Goal: Transaction & Acquisition: Purchase product/service

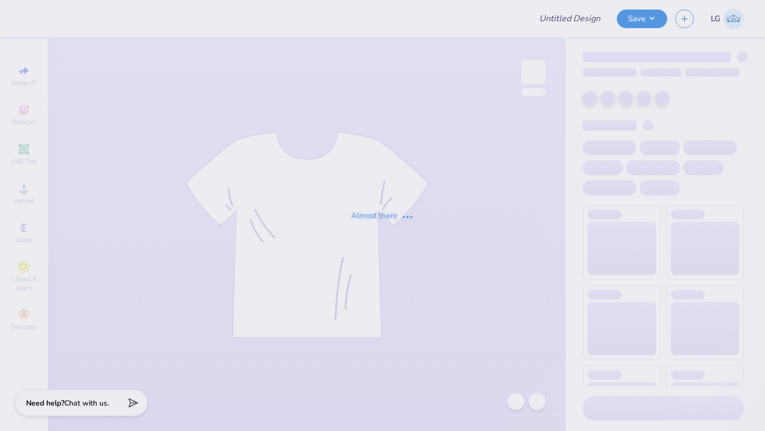
type input "Philo"
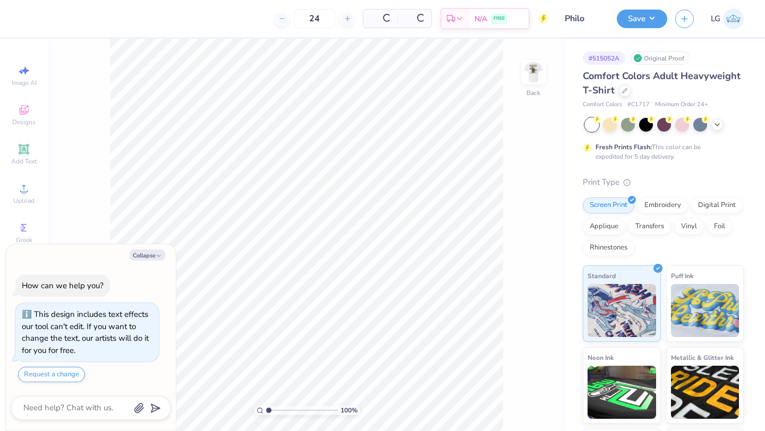
type textarea "x"
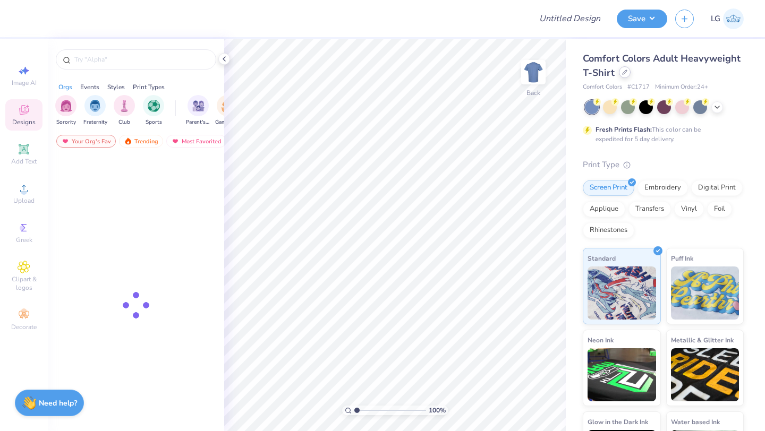
click at [628, 71] on div at bounding box center [625, 72] width 12 height 12
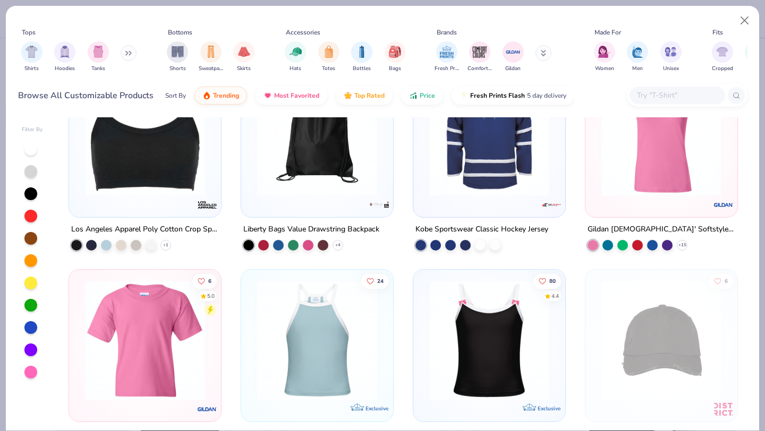
scroll to position [7418, 0]
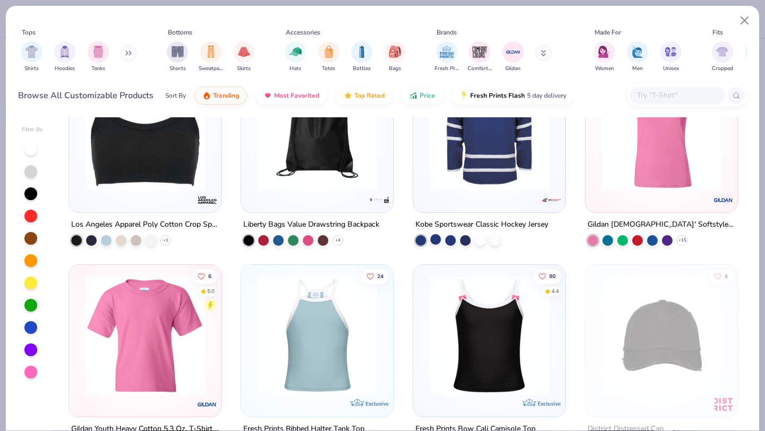
click at [439, 241] on div at bounding box center [435, 239] width 11 height 11
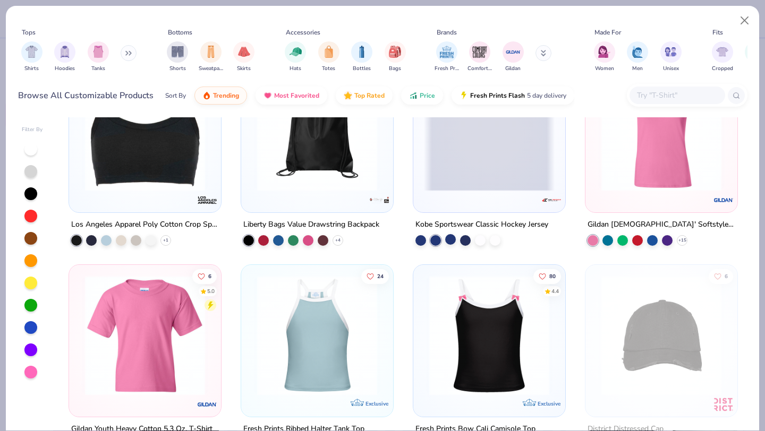
click at [448, 239] on div at bounding box center [450, 239] width 11 height 11
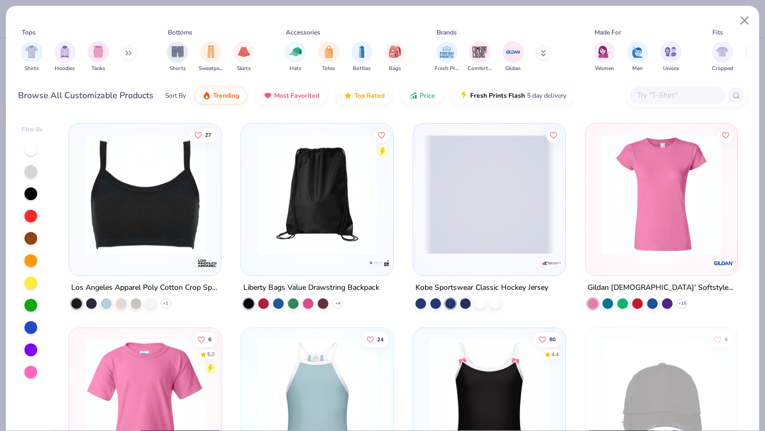
scroll to position [7353, 0]
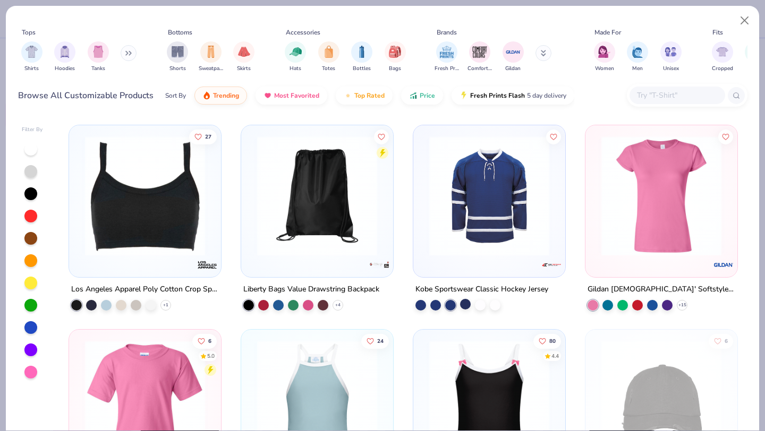
click at [460, 304] on div at bounding box center [465, 304] width 11 height 11
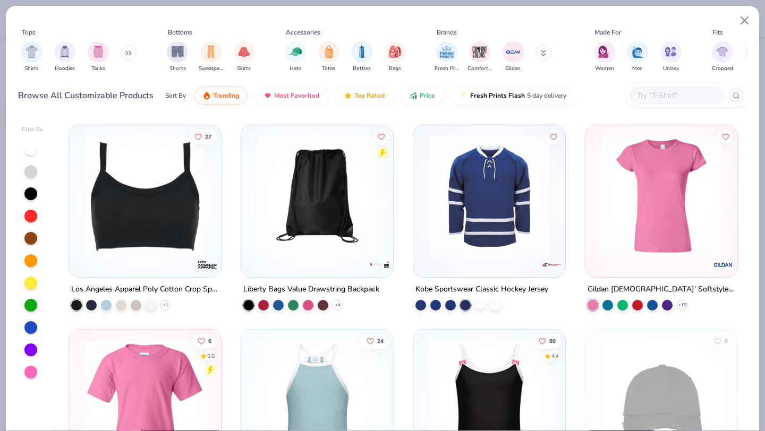
click at [479, 301] on div at bounding box center [480, 304] width 11 height 11
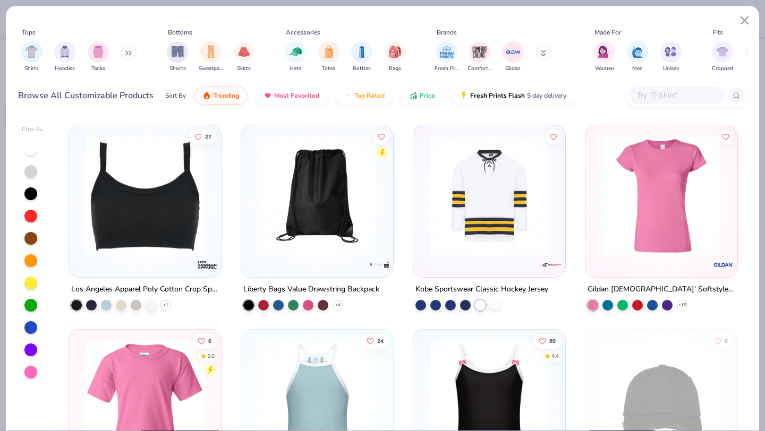
click at [494, 304] on div at bounding box center [495, 304] width 11 height 11
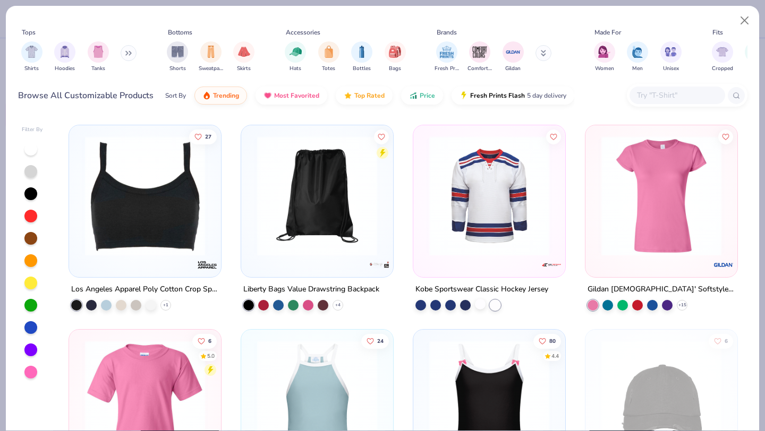
click at [477, 303] on div at bounding box center [480, 304] width 11 height 11
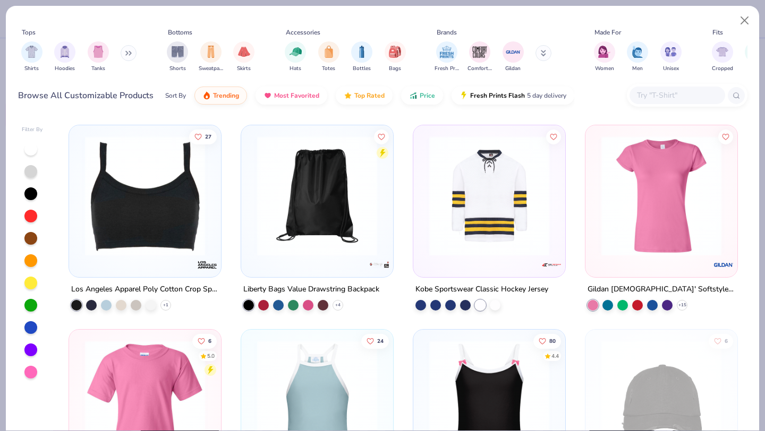
click at [470, 188] on img at bounding box center [489, 196] width 131 height 120
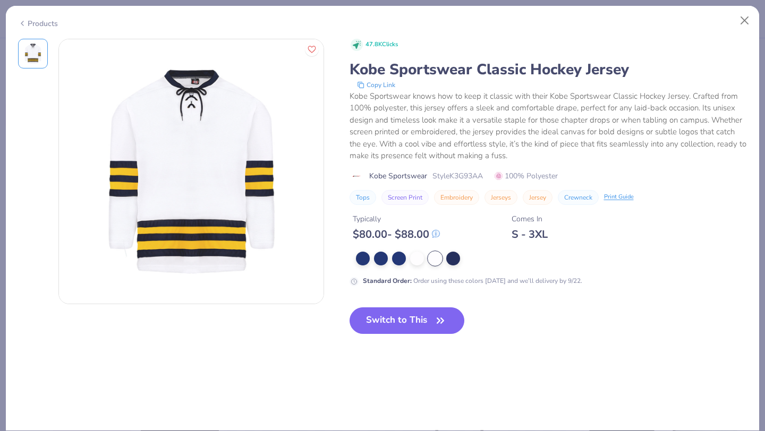
click at [22, 21] on polyline at bounding box center [22, 23] width 2 height 4
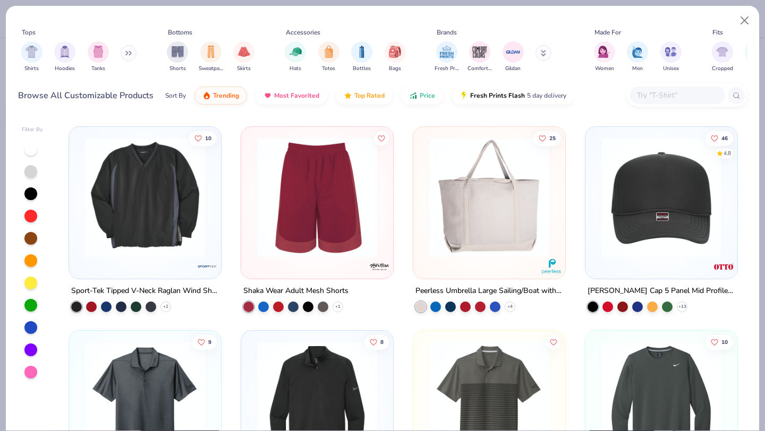
scroll to position [8558, 0]
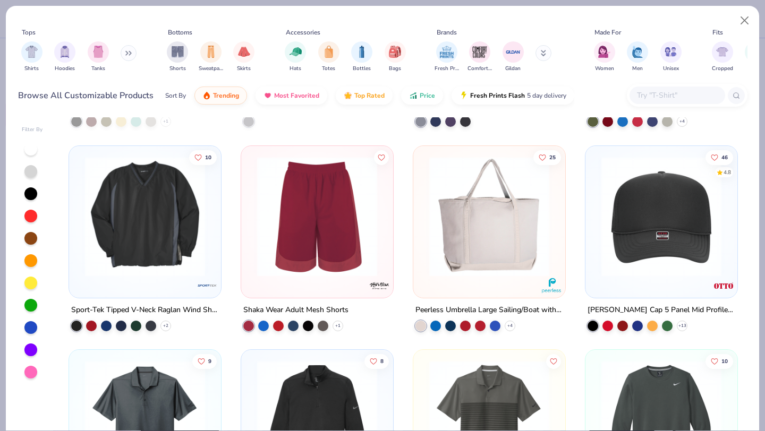
click at [133, 246] on img at bounding box center [145, 216] width 131 height 120
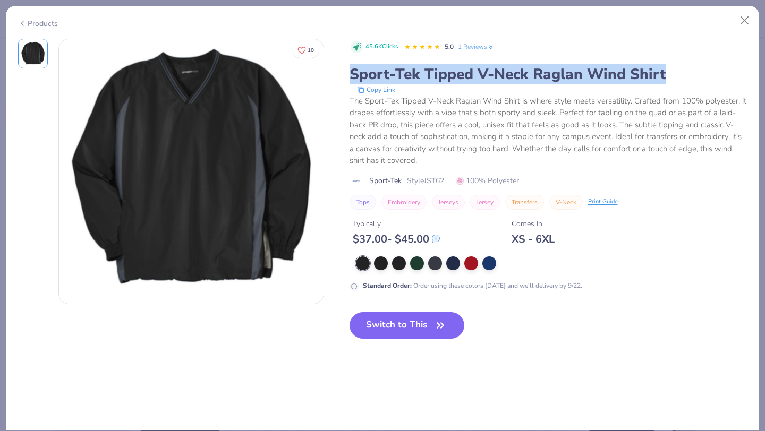
drag, startPoint x: 347, startPoint y: 79, endPoint x: 673, endPoint y: 66, distance: 326.3
click at [673, 66] on div "10 45.6K Clicks 5.0 1 Reviews Sport-Tek Tipped V-Neck Raglan Wind Shirt Copy Li…" at bounding box center [382, 197] width 729 height 317
copy div "Sport-Tek Tipped V-Neck Raglan Wind Shirt"
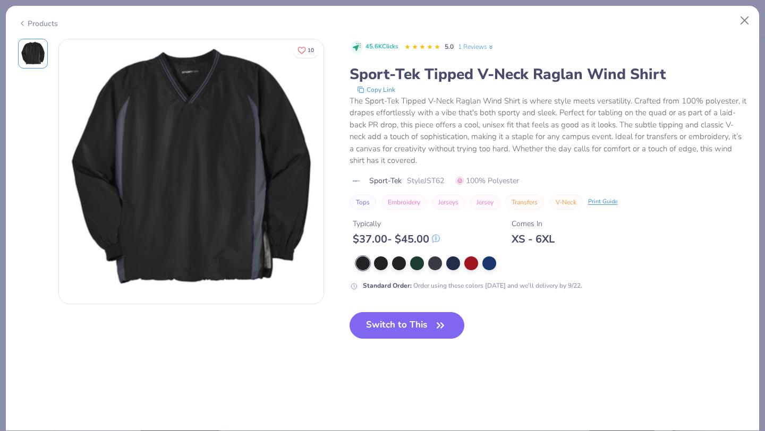
click at [18, 27] on icon at bounding box center [22, 23] width 8 height 13
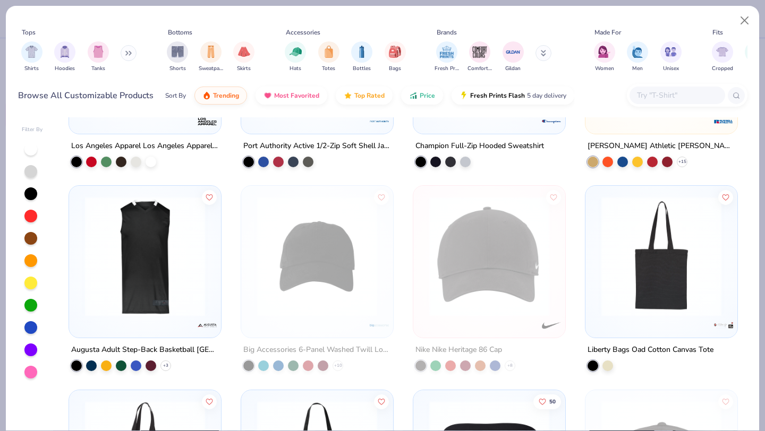
scroll to position [11973, 0]
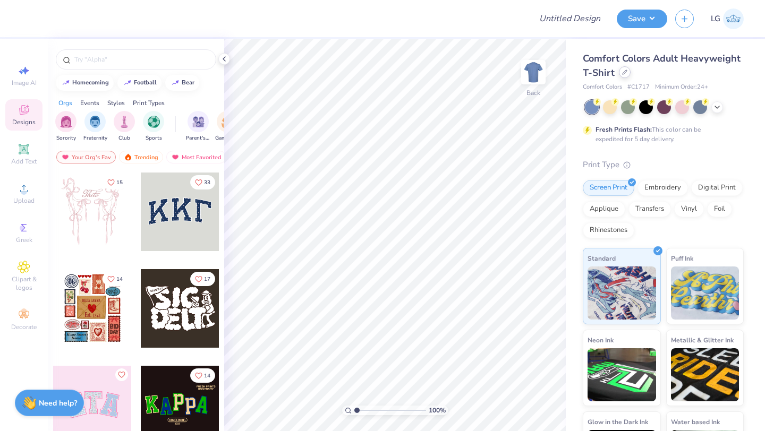
click at [624, 75] on div at bounding box center [625, 72] width 12 height 12
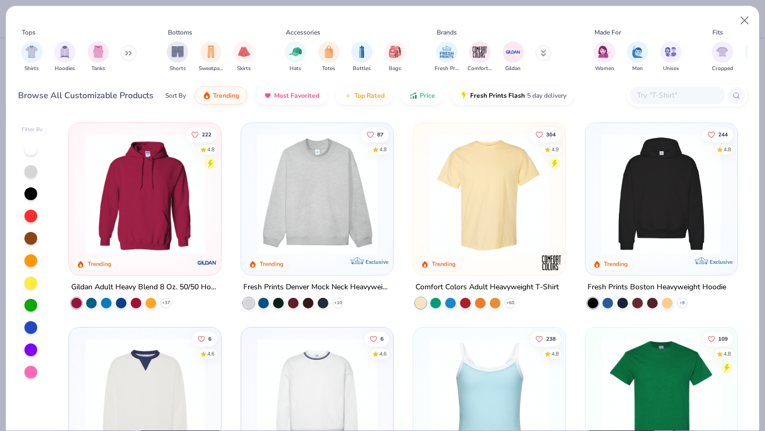
click at [170, 194] on img at bounding box center [145, 194] width 131 height 120
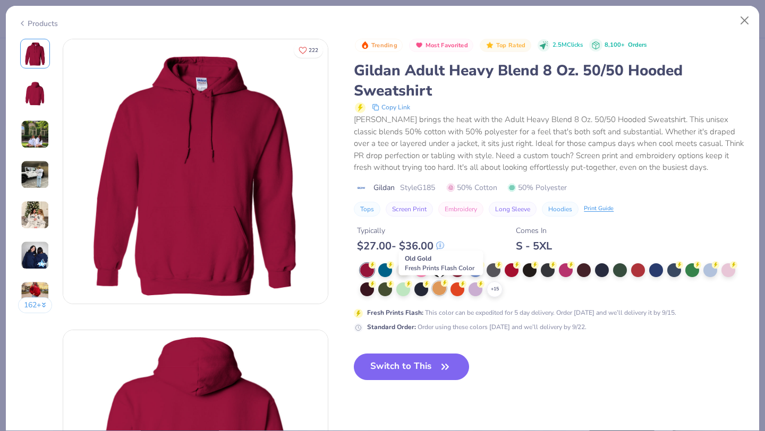
click at [440, 290] on div at bounding box center [439, 288] width 14 height 14
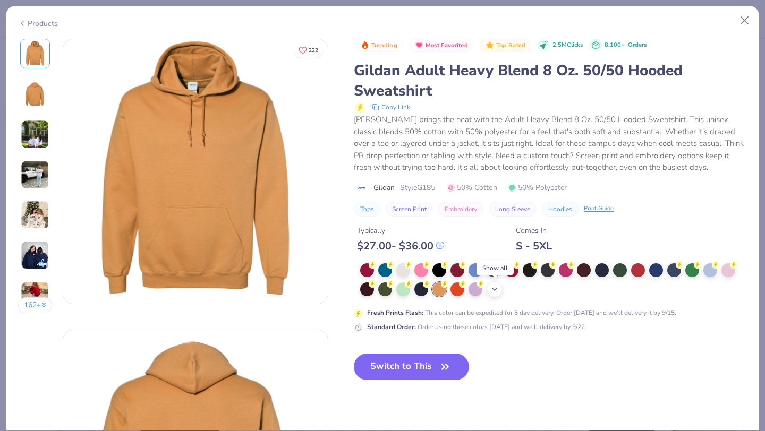
click at [492, 291] on icon at bounding box center [494, 289] width 8 height 8
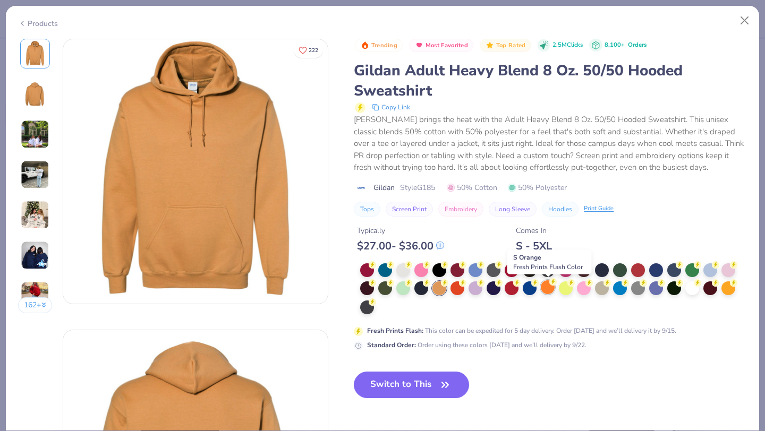
click at [544, 284] on div at bounding box center [548, 287] width 14 height 14
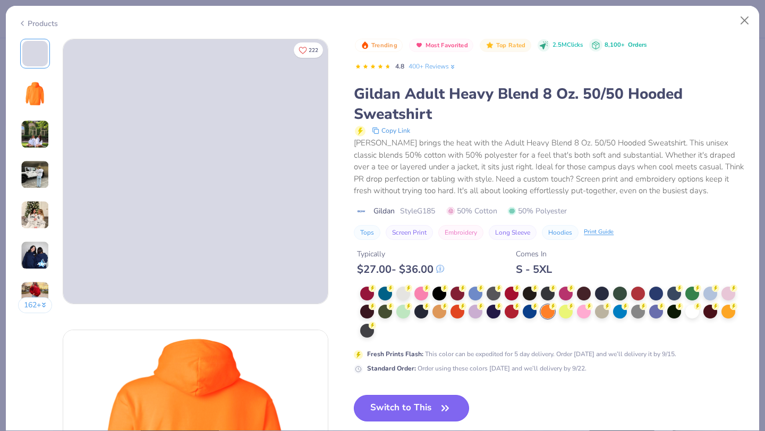
click at [395, 391] on div "Trending Most Favorited Top Rated 2.5M Clicks 8,100+ Orders 4.8 400+ Reviews Gi…" at bounding box center [550, 289] width 393 height 500
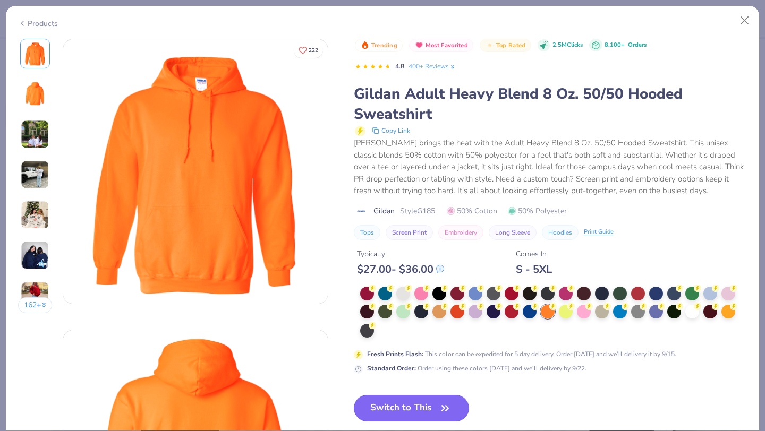
click at [394, 406] on button "Switch to This" at bounding box center [411, 408] width 115 height 27
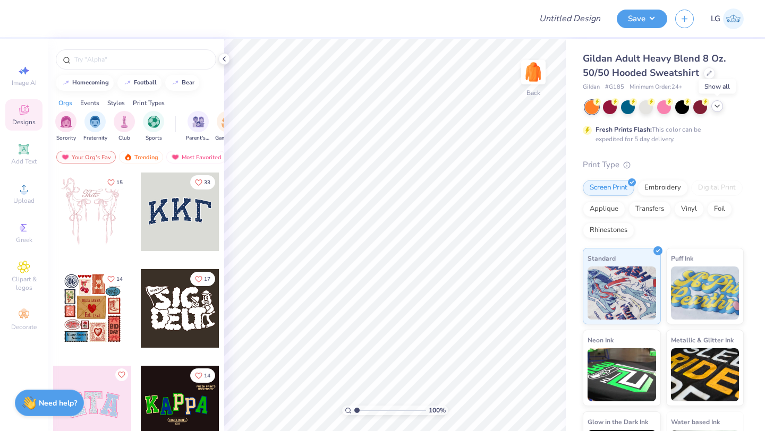
click at [716, 105] on icon at bounding box center [717, 106] width 8 height 8
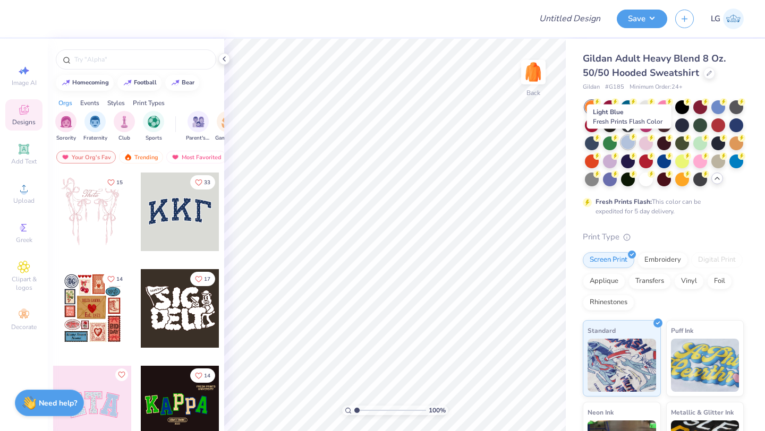
click at [629, 140] on icon at bounding box center [632, 136] width 7 height 7
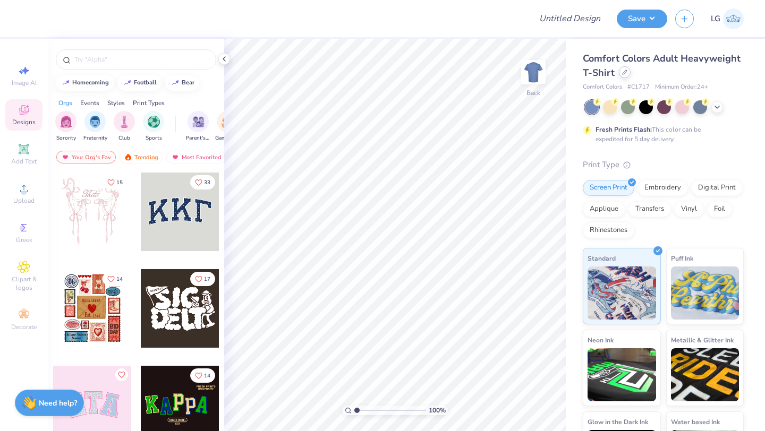
click at [623, 72] on icon at bounding box center [624, 72] width 5 height 5
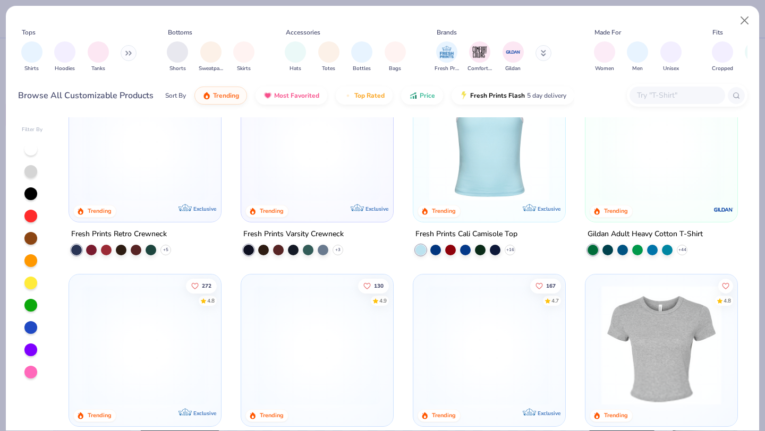
scroll to position [310, 0]
